Goal: Task Accomplishment & Management: Manage account settings

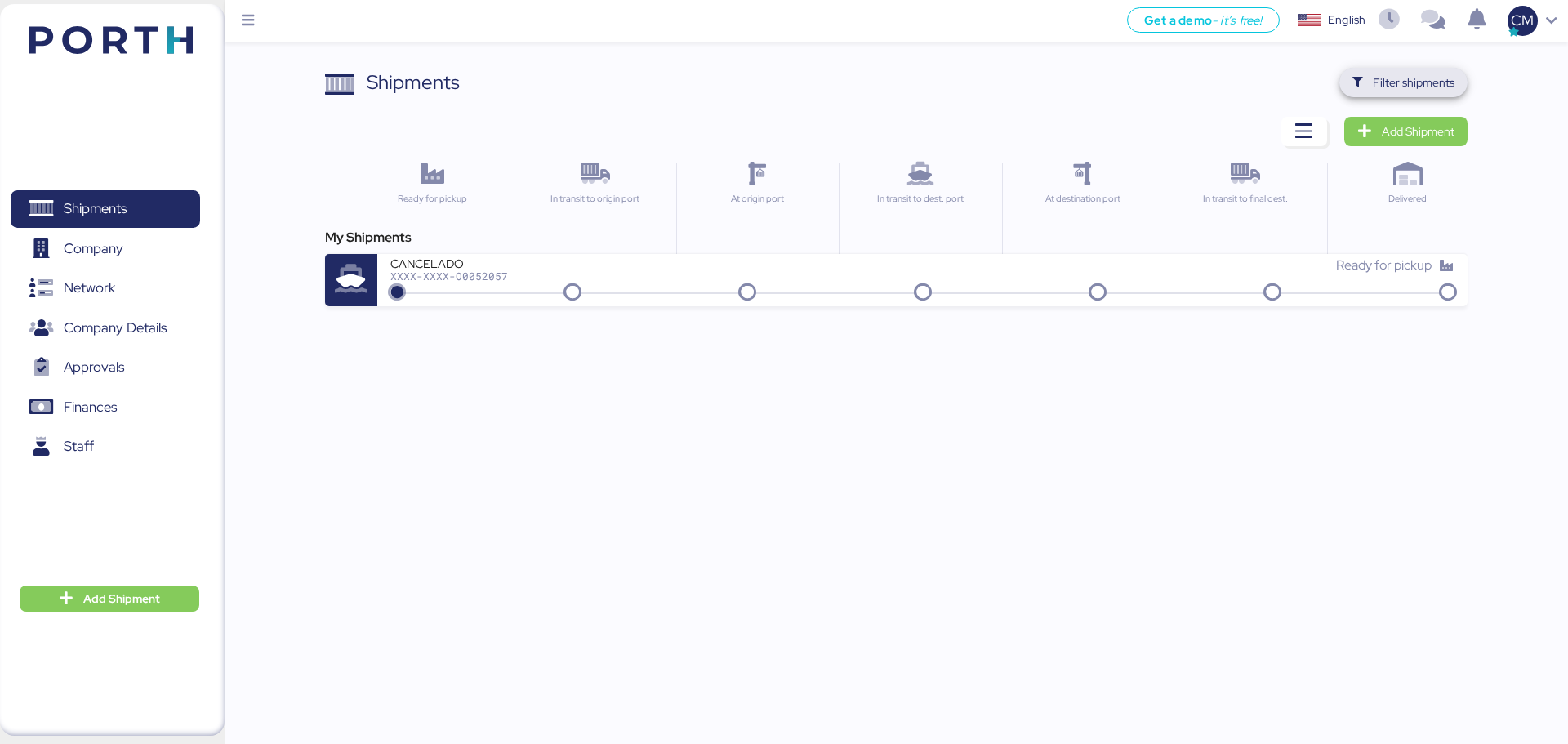
click at [1438, 78] on span "Filter shipments" at bounding box center [1413, 83] width 82 height 20
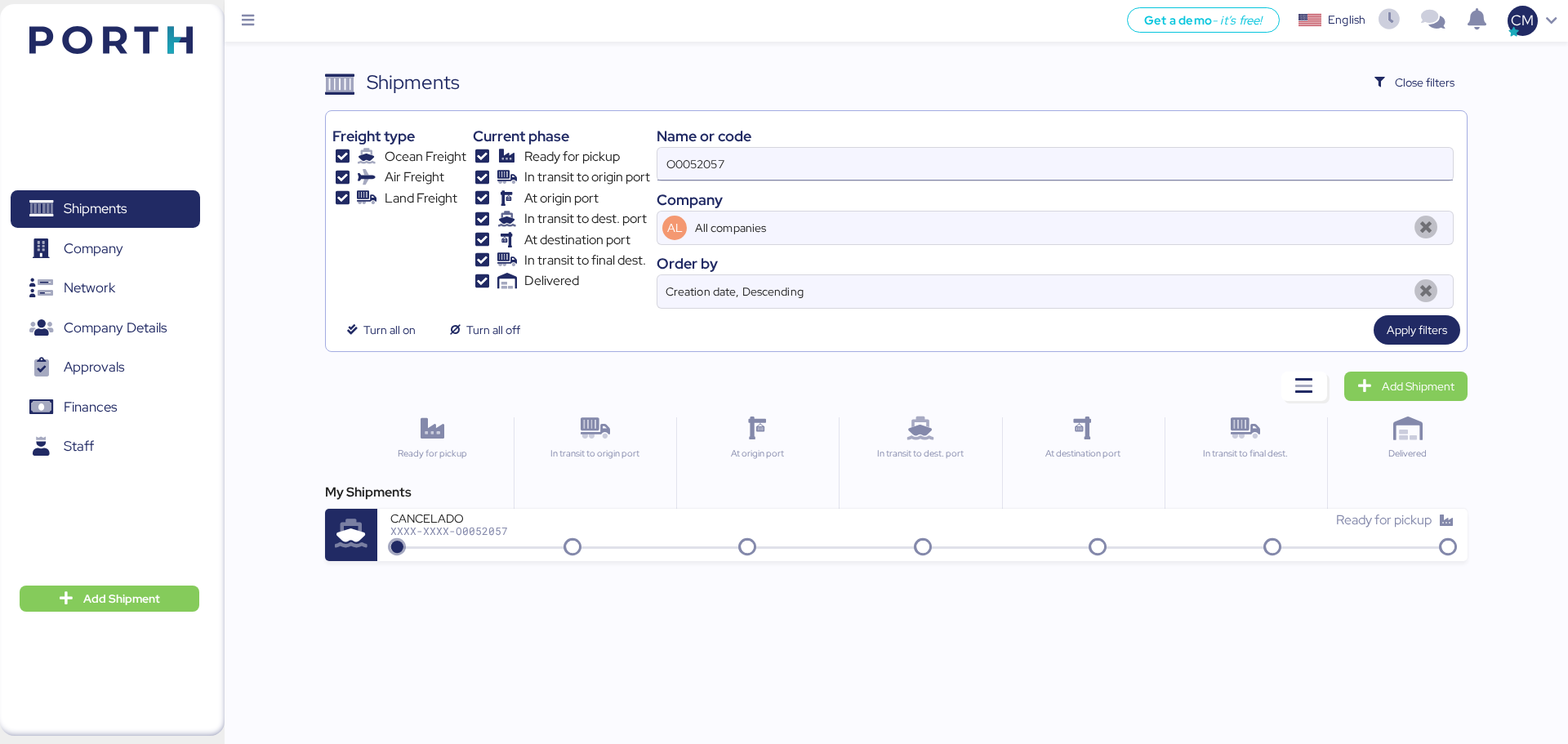
click at [748, 177] on input "O0052057" at bounding box center [1055, 165] width 796 height 33
click at [748, 175] on input "O0052057" at bounding box center [1055, 165] width 796 height 33
paste input "O0052064"
type input "O0052064"
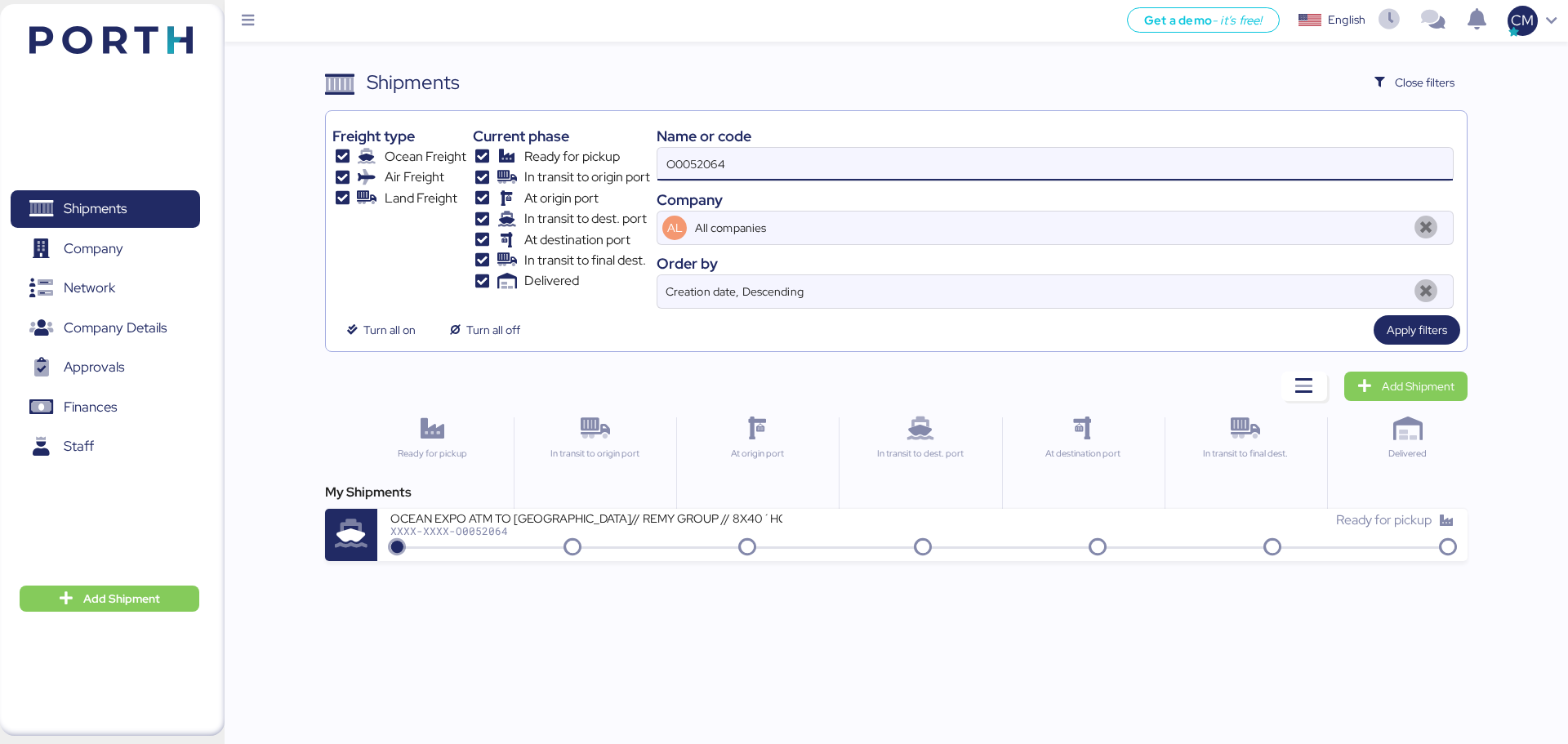
click at [517, 520] on div "OCEAN EXPO ATM TO [GEOGRAPHIC_DATA]// REMY GROUP // 8X40´HQ// MSC [DATE]" at bounding box center [586, 517] width 392 height 14
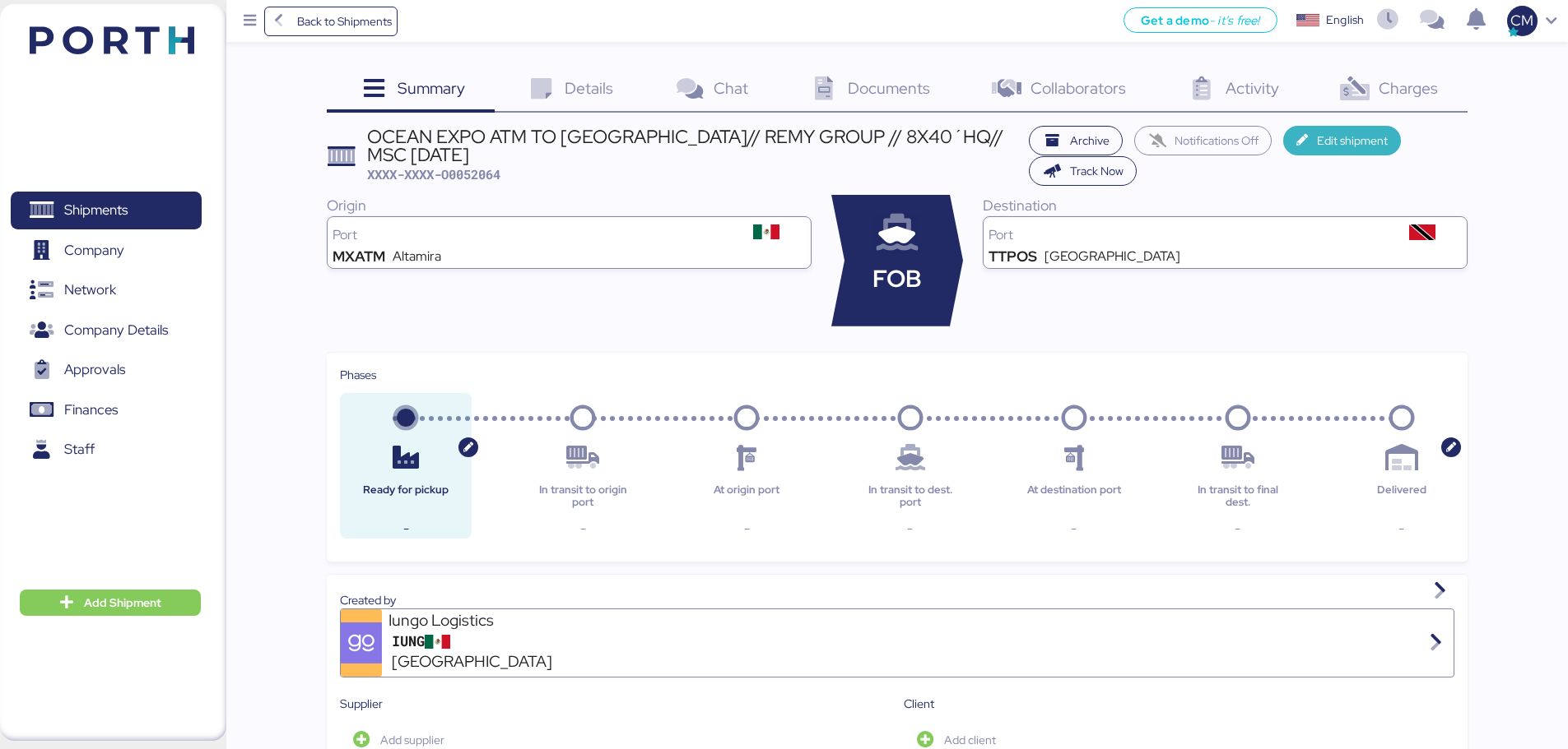
click at [1311, 141] on icon "button" at bounding box center [1305, 141] width 17 height 12
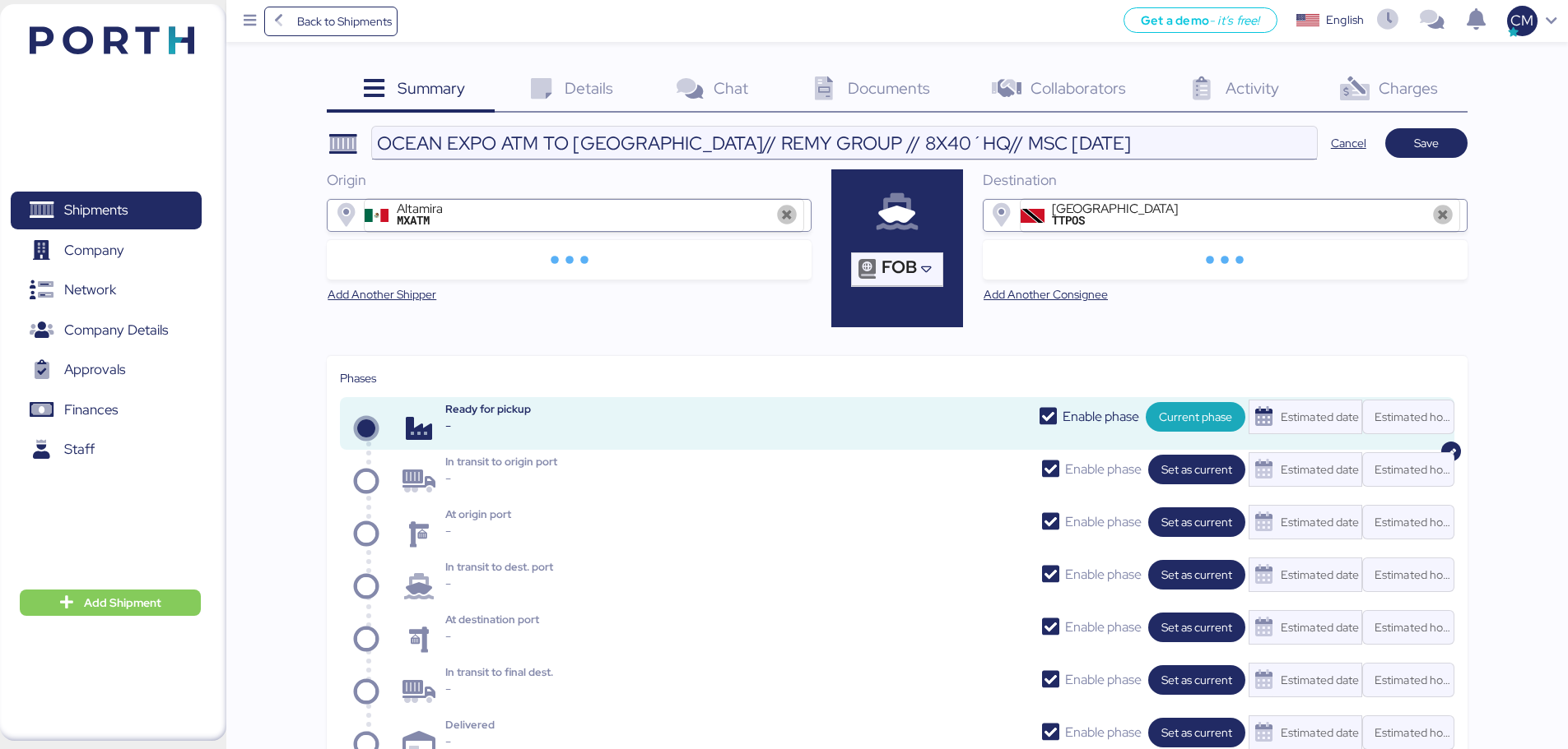
click at [1094, 143] on input "OCEAN EXPO ATM TO [GEOGRAPHIC_DATA]// REMY GROUP // 8X40´HQ// MSC [DATE]" at bounding box center [844, 143] width 945 height 33
click at [1077, 150] on input "OCEAN EXPO ATM TO [GEOGRAPHIC_DATA]// REMY GROUP // 8X40´HQ// MSC 0 SEP" at bounding box center [844, 143] width 945 height 33
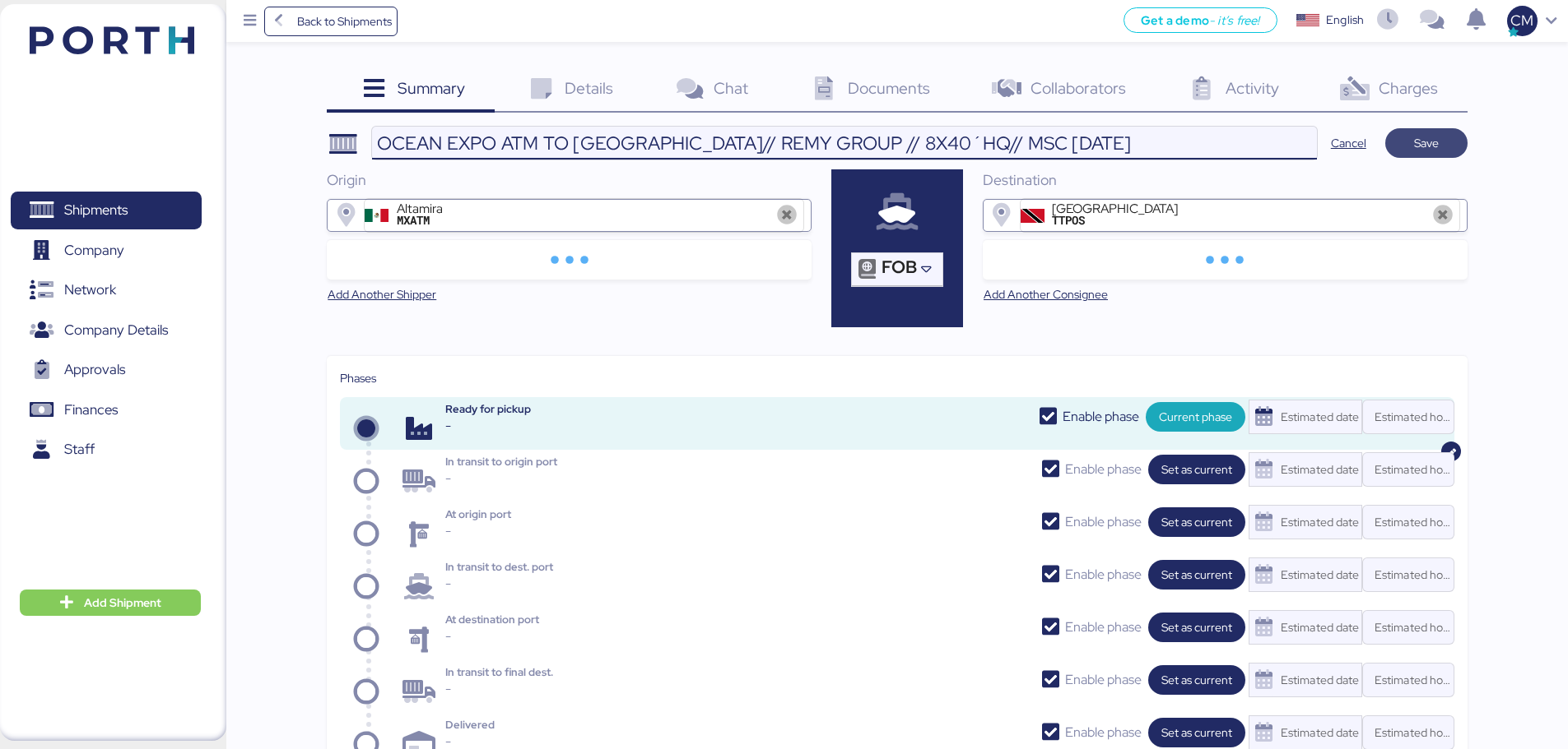
type input "OCEAN EXPO ATM TO [GEOGRAPHIC_DATA]// REMY GROUP // 8X40´HQ// MSC [DATE]"
click at [1403, 141] on span "Save" at bounding box center [1426, 143] width 56 height 23
